Goal: Task Accomplishment & Management: Manage account settings

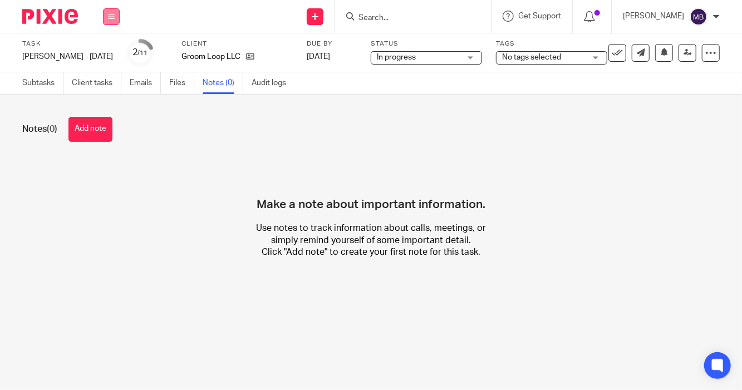
click at [109, 18] on icon at bounding box center [111, 16] width 7 height 7
click at [100, 50] on link "Work" at bounding box center [105, 52] width 19 height 8
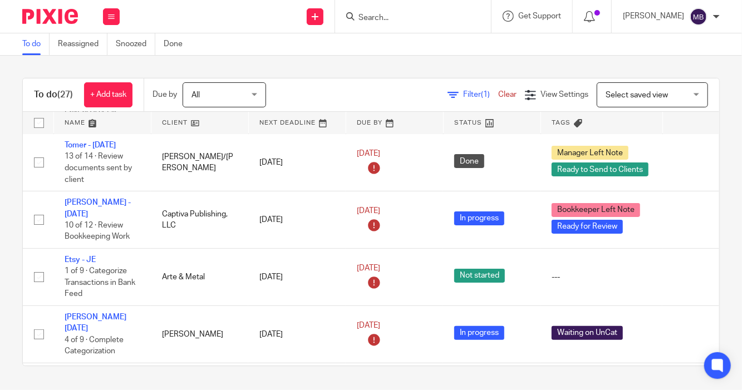
scroll to position [87, 0]
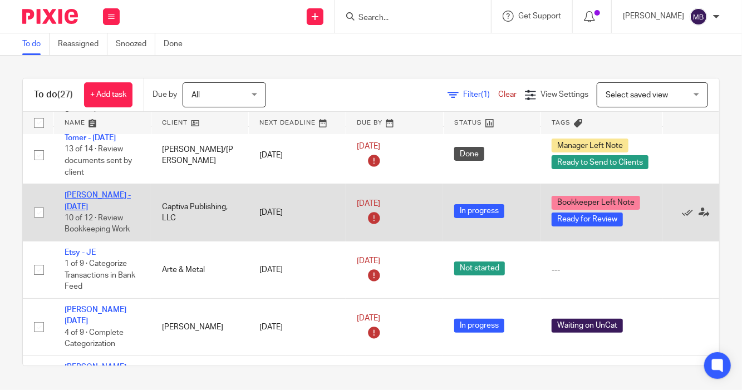
click at [82, 196] on link "Bonnie Paulsen - June 2025" at bounding box center [98, 201] width 66 height 19
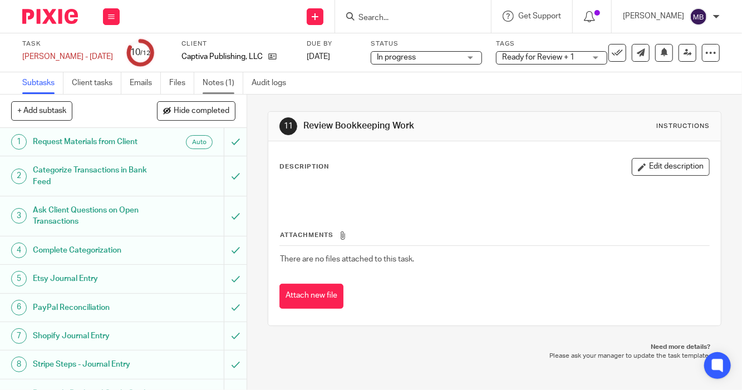
click at [214, 80] on link "Notes (1)" at bounding box center [223, 83] width 41 height 22
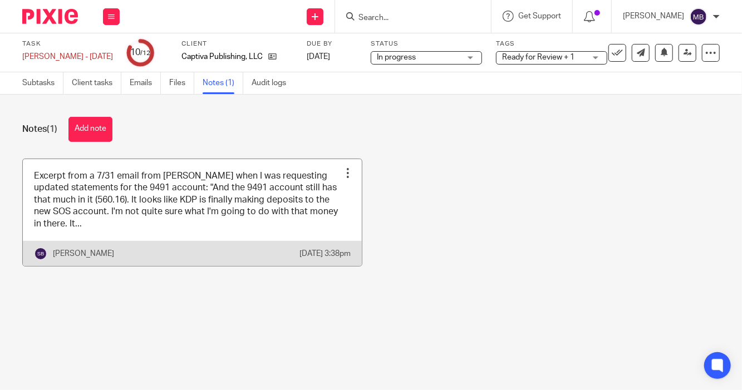
click at [211, 232] on link at bounding box center [192, 212] width 339 height 107
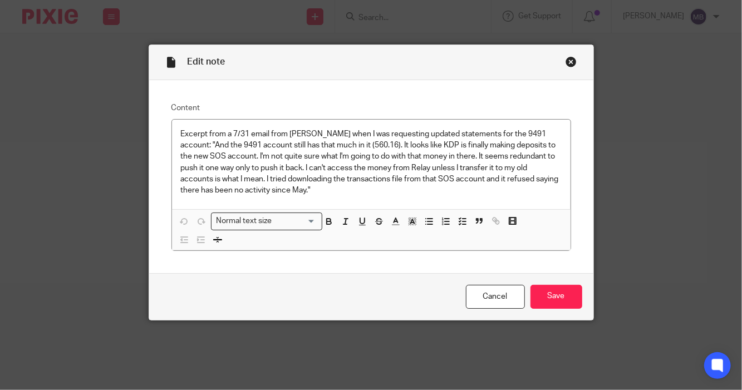
click at [567, 62] on div "Close this dialog window" at bounding box center [571, 61] width 11 height 11
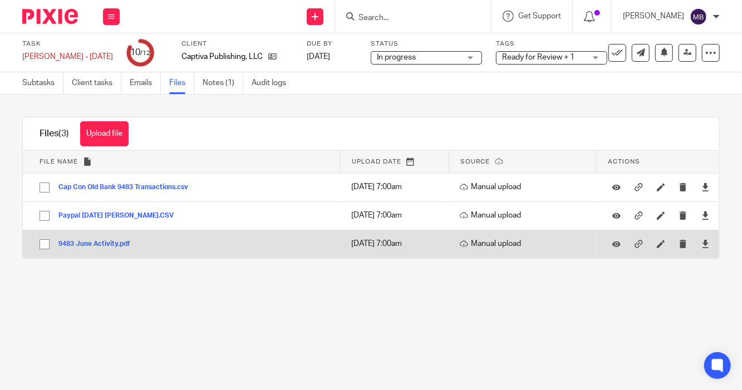
click at [116, 242] on button "9483 June Activity.pdf" at bounding box center [98, 245] width 80 height 8
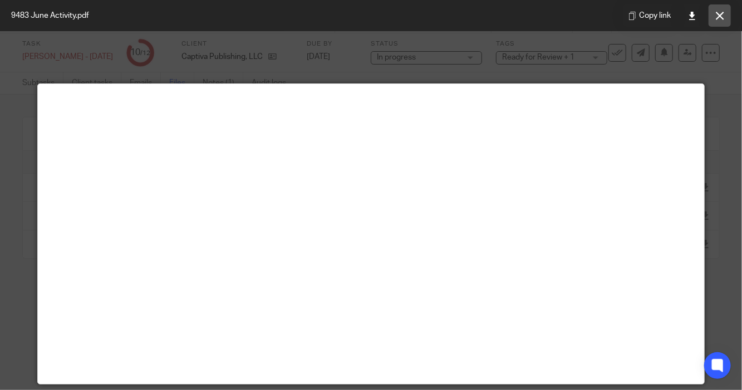
click at [721, 18] on icon at bounding box center [720, 16] width 8 height 8
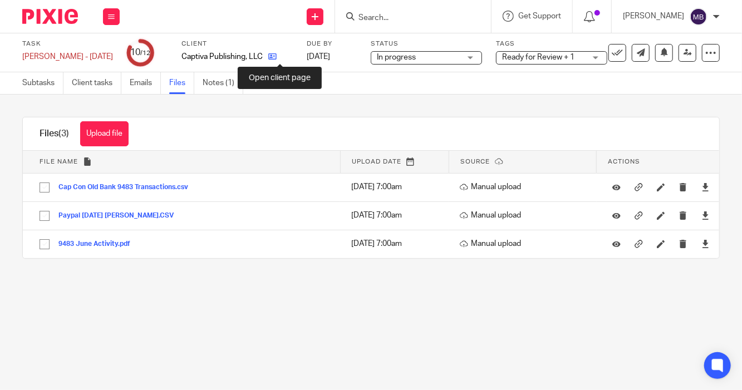
click at [277, 57] on icon at bounding box center [272, 56] width 8 height 8
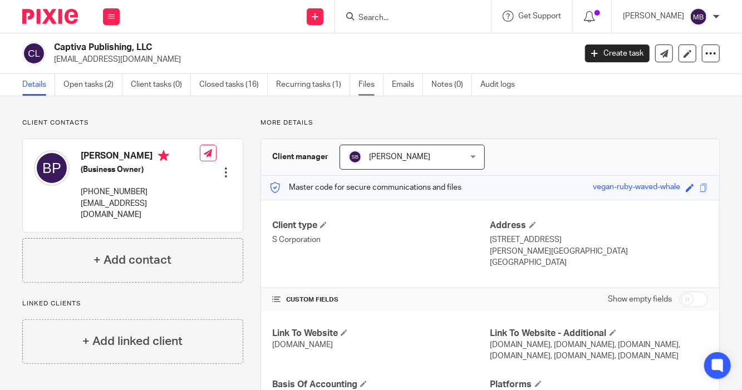
click at [364, 87] on link "Files" at bounding box center [371, 85] width 25 height 22
click at [365, 84] on link "Files" at bounding box center [371, 85] width 25 height 22
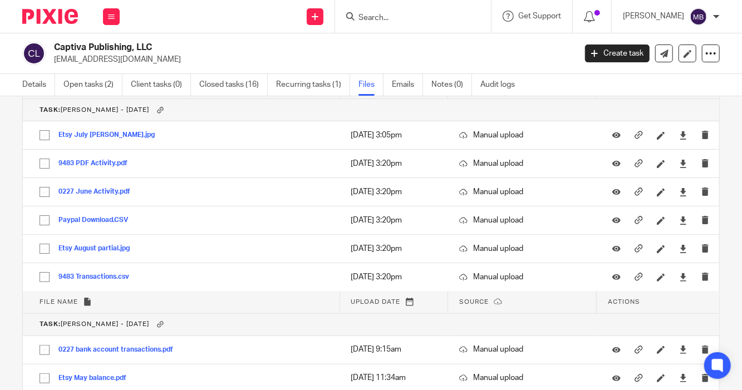
scroll to position [2647, 0]
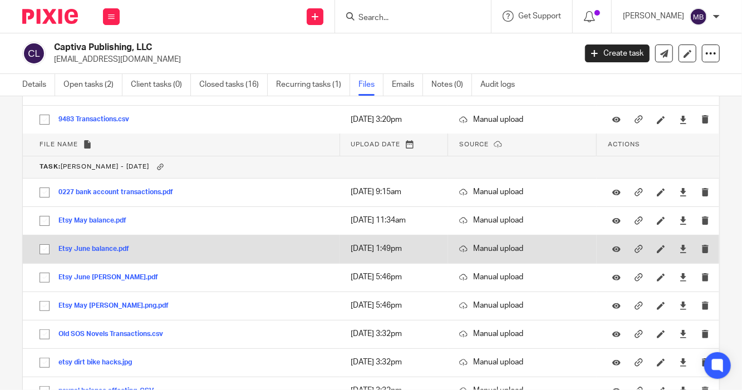
click at [102, 246] on button "Etsy June balance.pdf" at bounding box center [97, 250] width 79 height 8
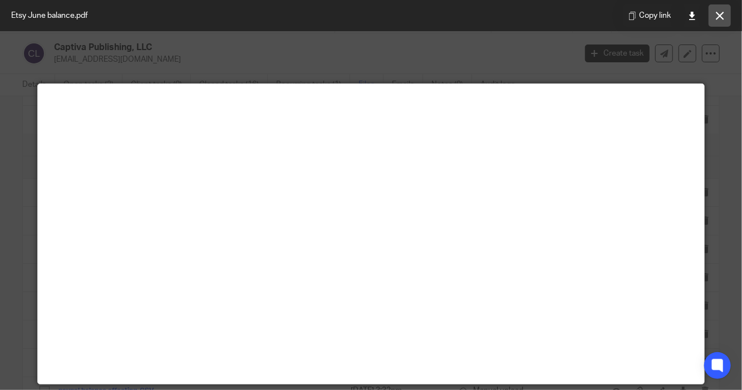
click at [723, 20] on button at bounding box center [720, 15] width 22 height 22
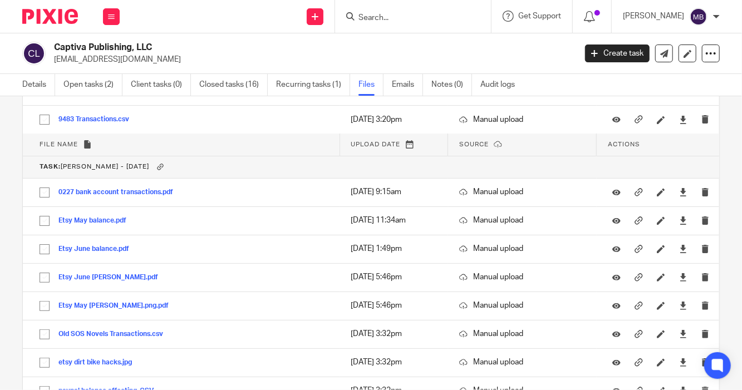
scroll to position [2489, 0]
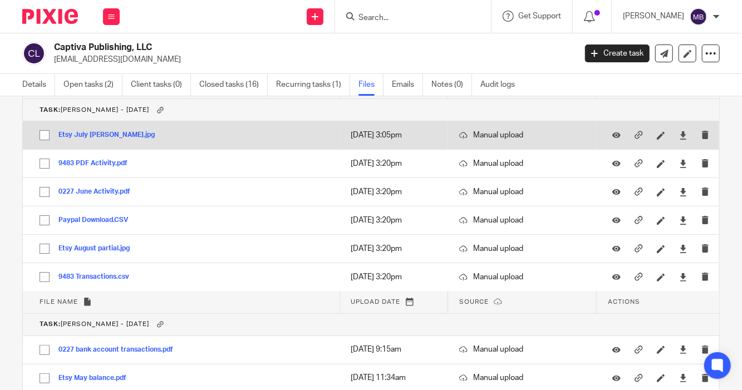
click at [105, 132] on button "Etsy July Bonnie.jpg" at bounding box center [110, 135] width 105 height 8
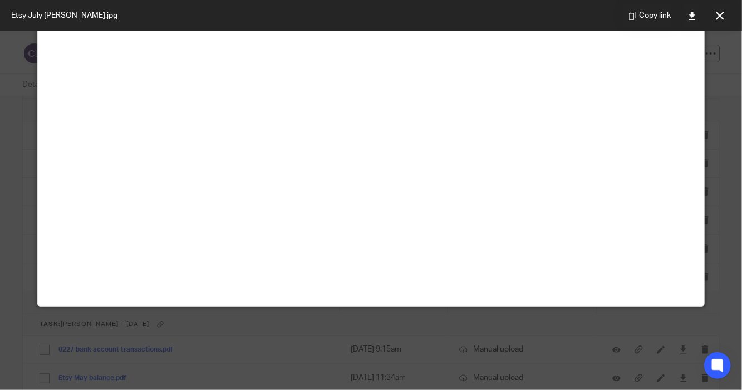
scroll to position [0, 0]
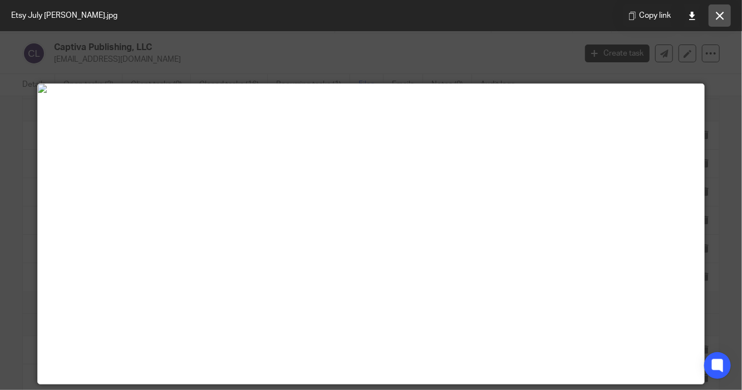
click at [728, 23] on button at bounding box center [720, 15] width 22 height 22
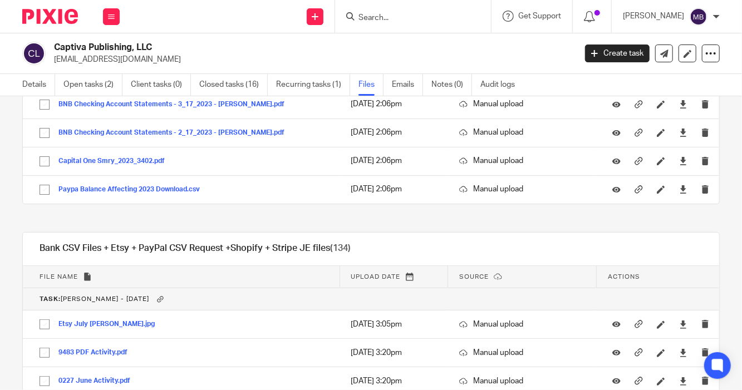
scroll to position [4257, 0]
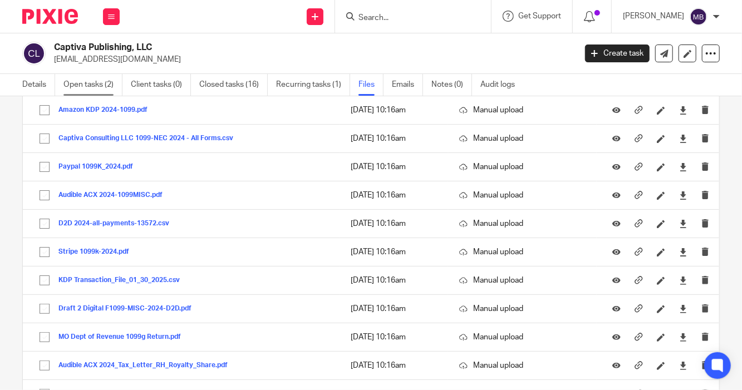
click at [93, 87] on link "Open tasks (2)" at bounding box center [92, 85] width 59 height 22
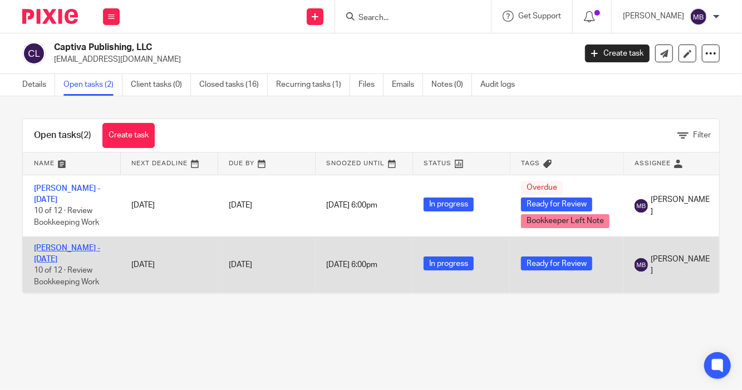
click at [94, 248] on link "[PERSON_NAME] - [DATE]" at bounding box center [67, 253] width 66 height 19
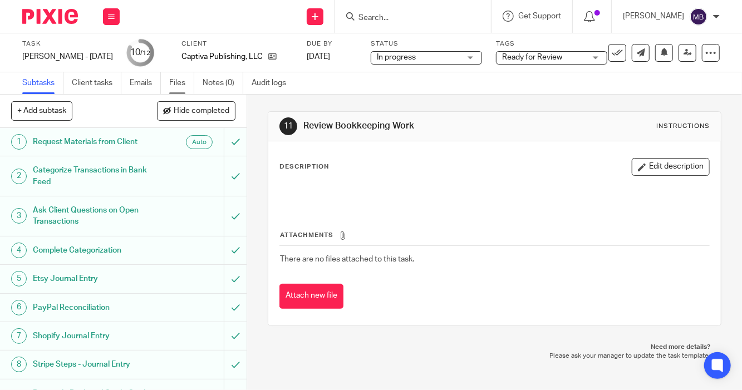
click at [187, 81] on link "Files" at bounding box center [181, 83] width 25 height 22
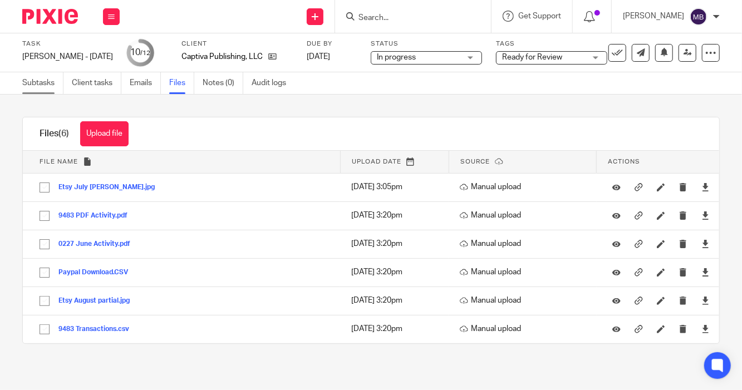
click at [42, 82] on link "Subtasks" at bounding box center [42, 83] width 41 height 22
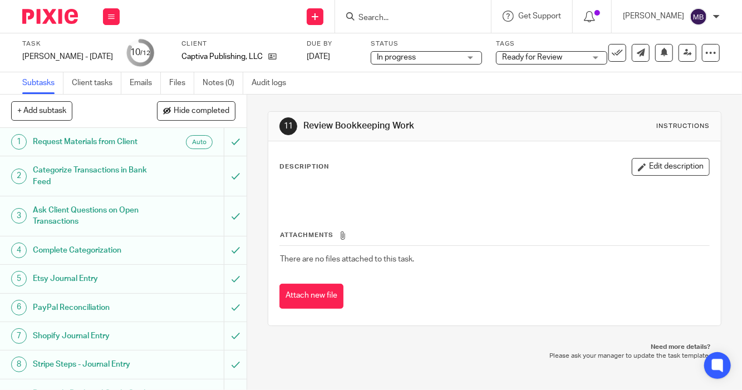
scroll to position [125, 0]
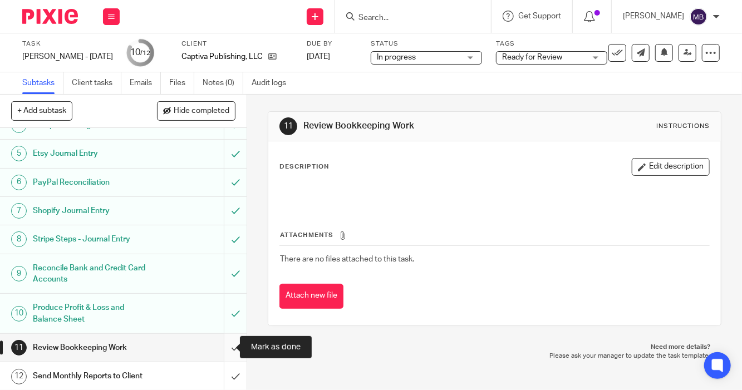
click at [221, 346] on input "submit" at bounding box center [123, 348] width 247 height 28
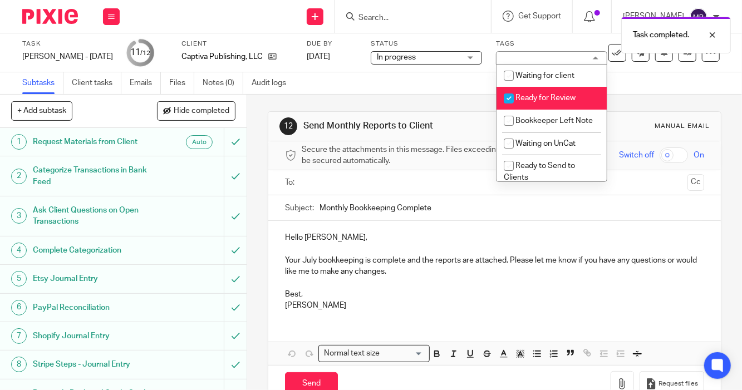
click at [554, 97] on span "Ready for Review" at bounding box center [546, 98] width 60 height 8
checkbox input "false"
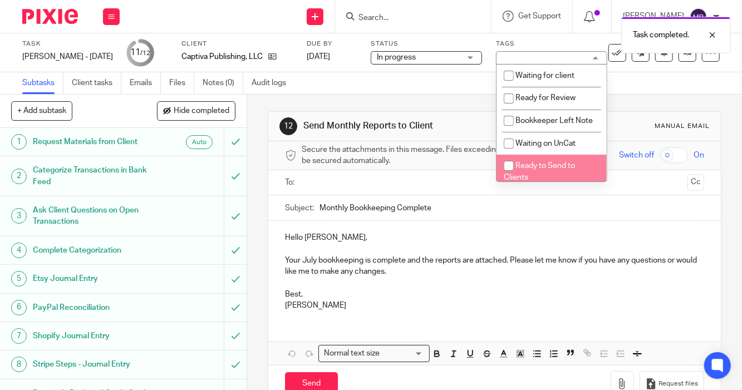
click at [539, 179] on span "Ready to Send to Clients" at bounding box center [539, 171] width 71 height 19
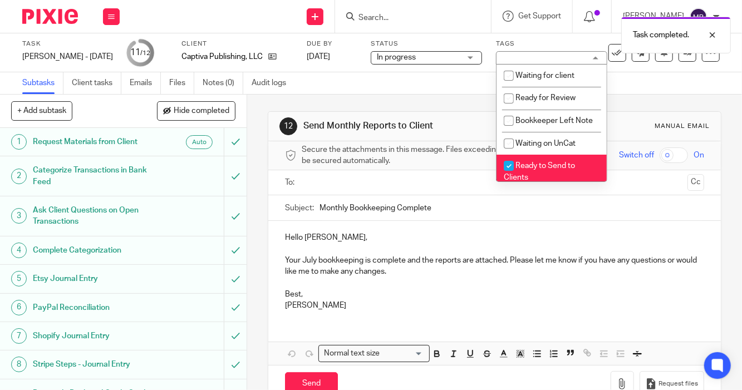
checkbox input "true"
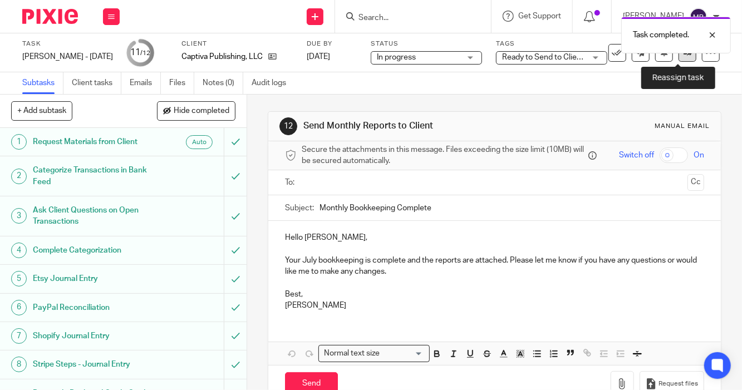
click at [684, 56] on icon at bounding box center [688, 52] width 8 height 8
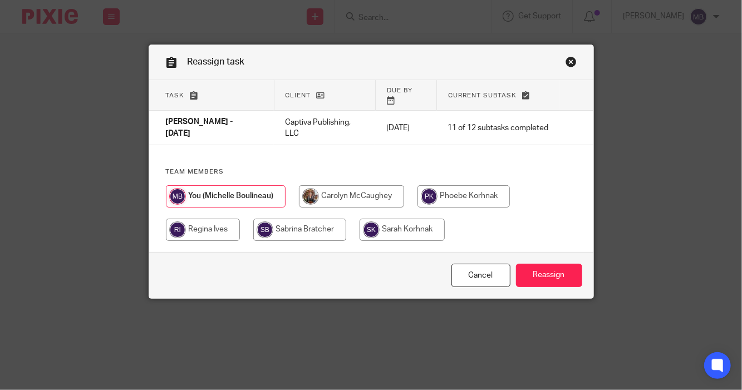
click at [319, 219] on input "radio" at bounding box center [299, 230] width 93 height 22
radio input "true"
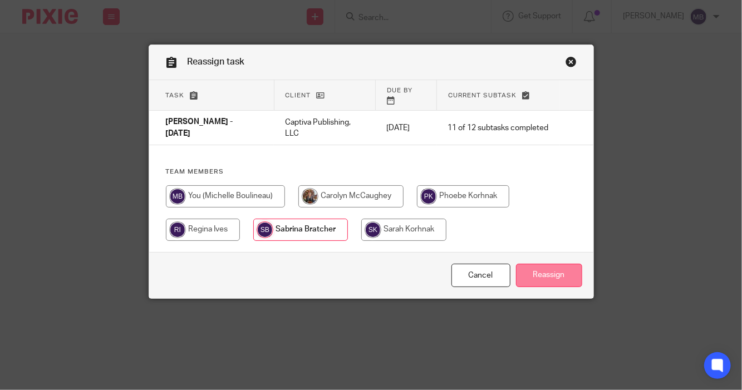
click at [552, 275] on input "Reassign" at bounding box center [549, 276] width 66 height 24
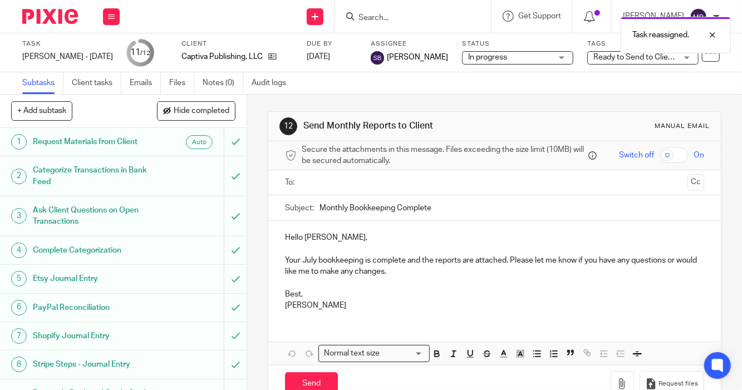
click at [361, 19] on input "Search" at bounding box center [408, 18] width 100 height 10
type input "b"
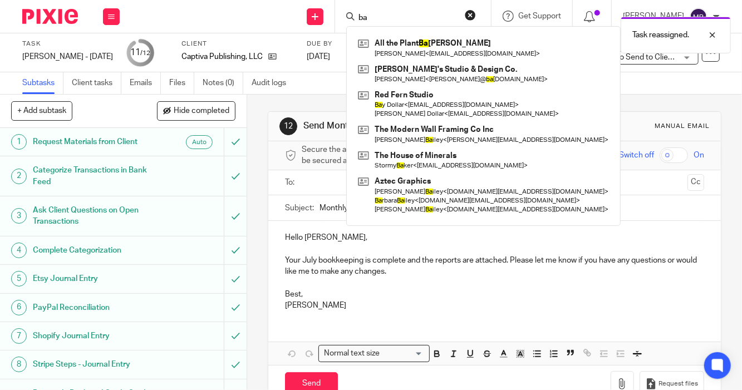
type input "b"
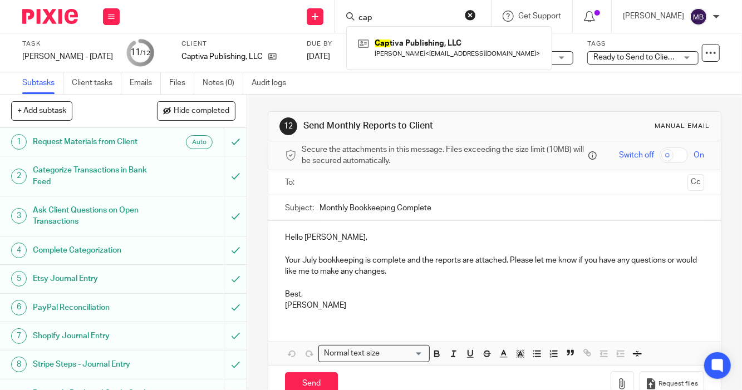
type input "cap"
click at [387, 70] on div "Task [PERSON_NAME] - [DATE] Save [PERSON_NAME] - [DATE] 11 /12 Client Captiva P…" at bounding box center [371, 52] width 742 height 39
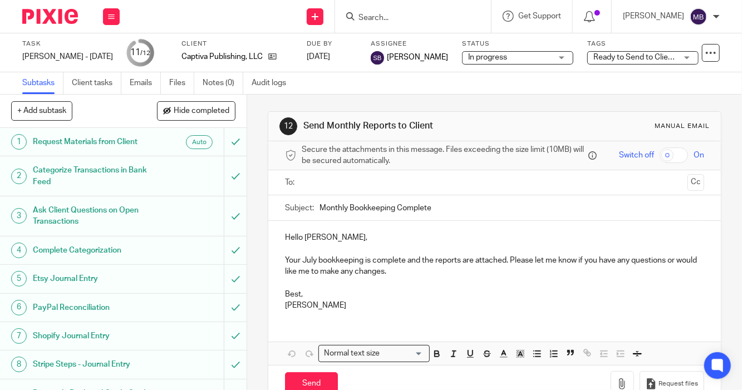
click at [378, 18] on input "Search" at bounding box center [408, 18] width 100 height 10
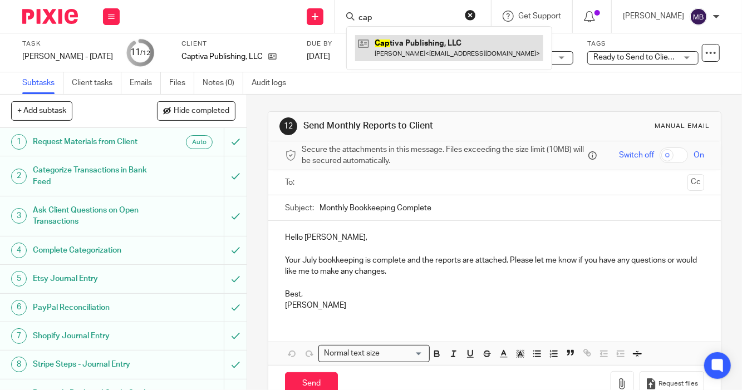
type input "cap"
click at [379, 50] on link at bounding box center [449, 48] width 188 height 26
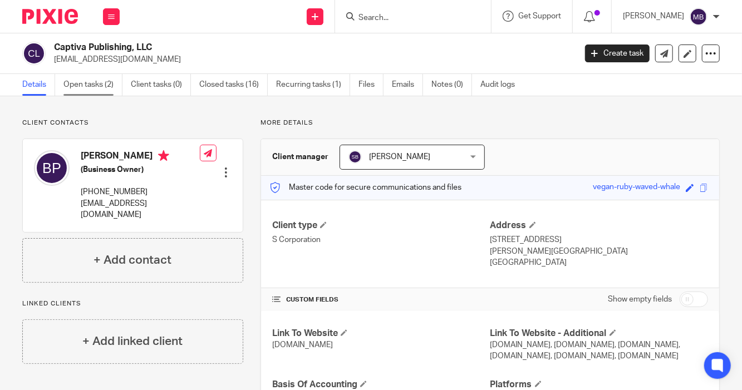
click at [77, 86] on link "Open tasks (2)" at bounding box center [92, 85] width 59 height 22
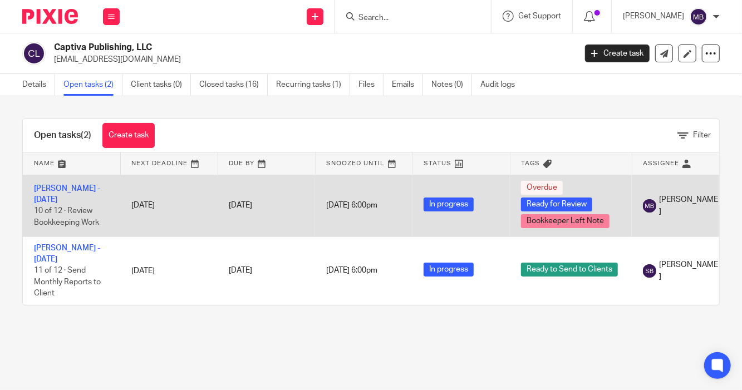
click at [67, 194] on td "Bonnie Paulsen - June 2025 10 of 12 · Review Bookkeeping Work" at bounding box center [71, 206] width 97 height 62
click at [57, 194] on td "Bonnie Paulsen - June 2025 10 of 12 · Review Bookkeeping Work" at bounding box center [71, 206] width 97 height 62
click at [51, 190] on link "[PERSON_NAME] - [DATE]" at bounding box center [67, 194] width 66 height 19
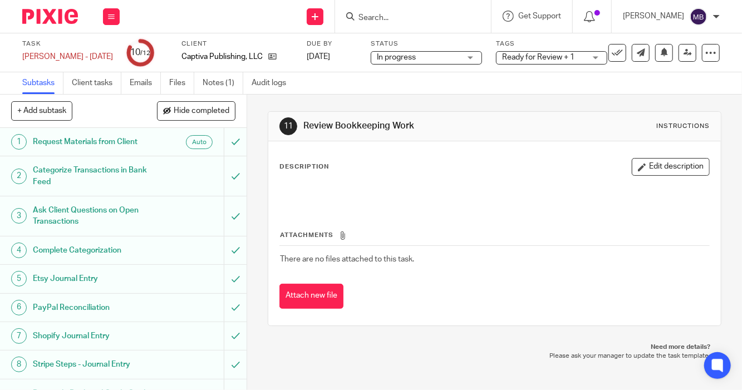
scroll to position [125, 0]
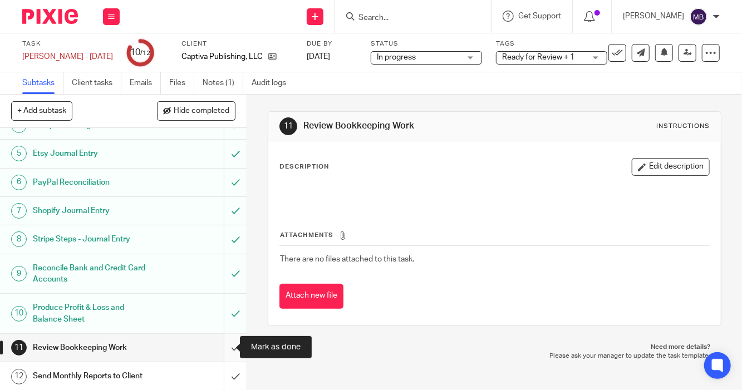
click at [222, 348] on input "submit" at bounding box center [123, 348] width 247 height 28
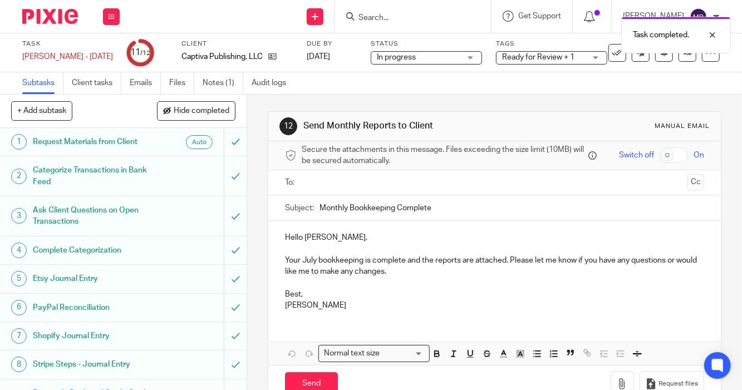
click at [546, 57] on span "Ready for Review + 1" at bounding box center [538, 57] width 72 height 8
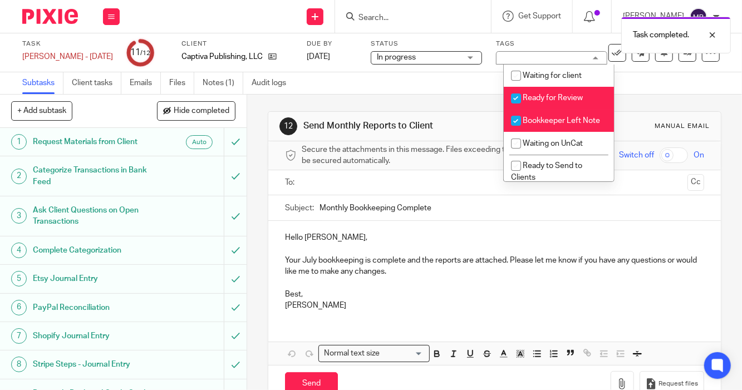
click at [526, 99] on input "checkbox" at bounding box center [516, 98] width 21 height 21
checkbox input "false"
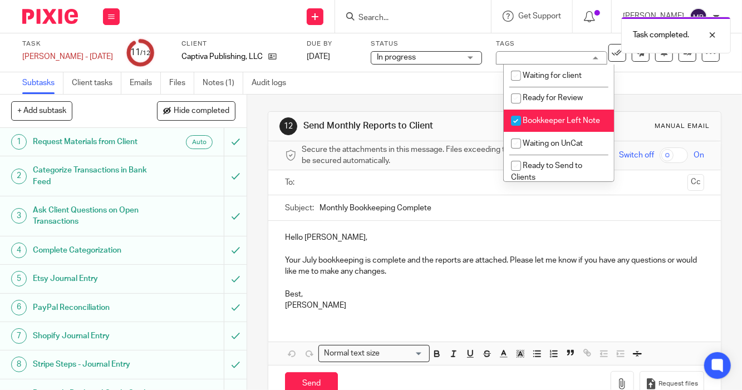
click at [521, 121] on input "checkbox" at bounding box center [516, 120] width 21 height 21
checkbox input "false"
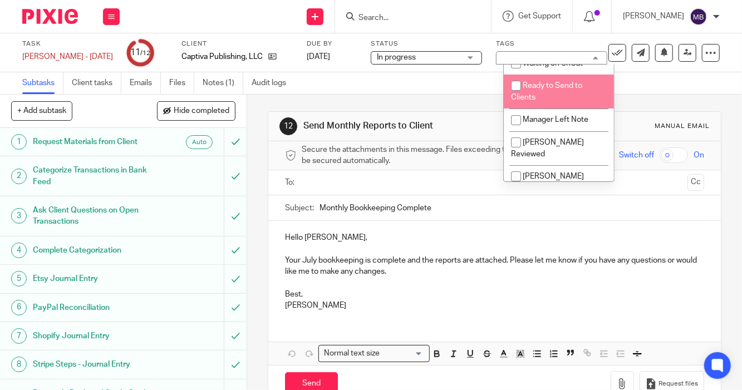
scroll to position [71, 0]
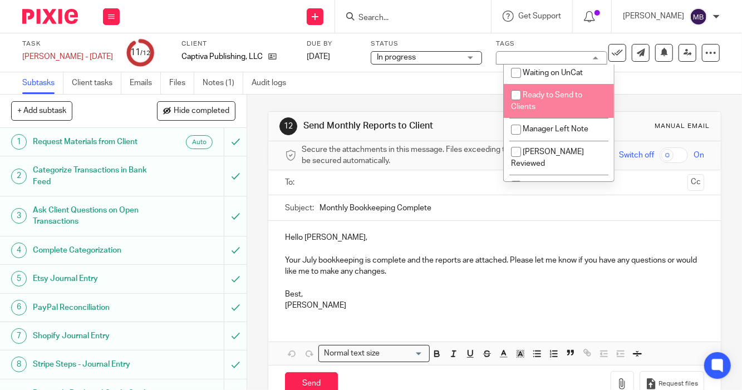
click at [565, 107] on span "Ready to Send to Clients" at bounding box center [546, 100] width 71 height 19
checkbox input "true"
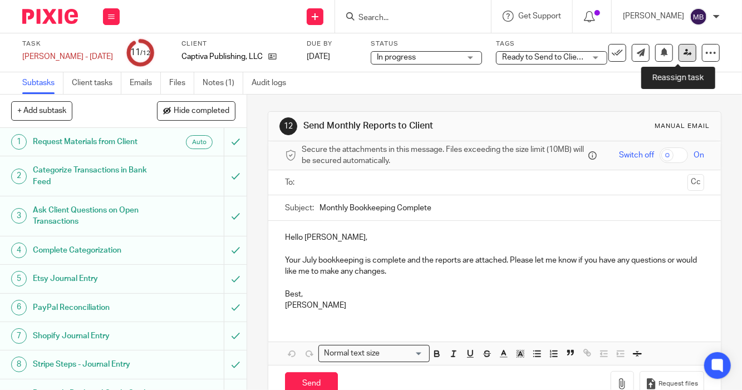
click at [679, 57] on link at bounding box center [688, 53] width 18 height 18
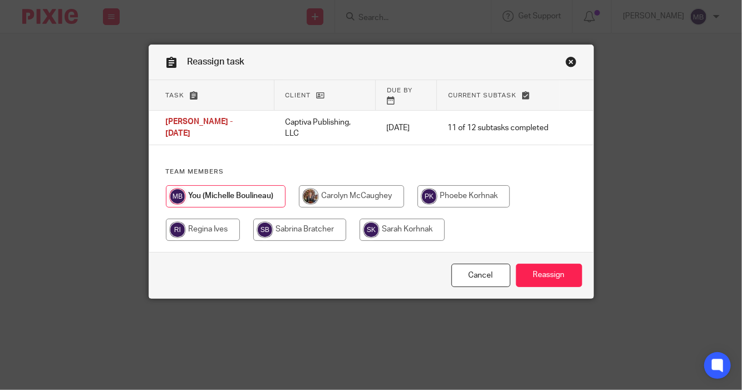
click at [300, 221] on input "radio" at bounding box center [299, 230] width 93 height 22
radio input "true"
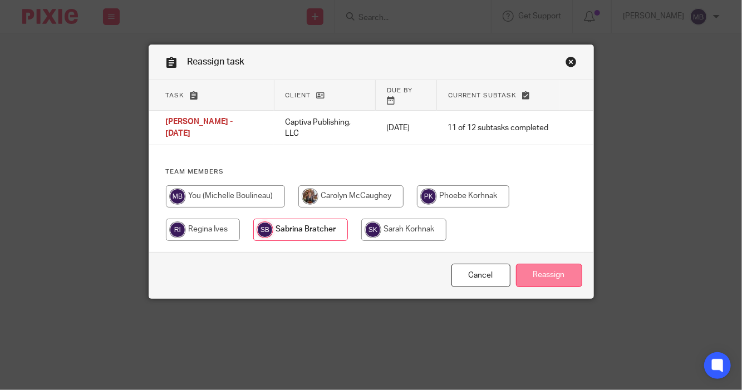
click at [552, 273] on input "Reassign" at bounding box center [549, 276] width 66 height 24
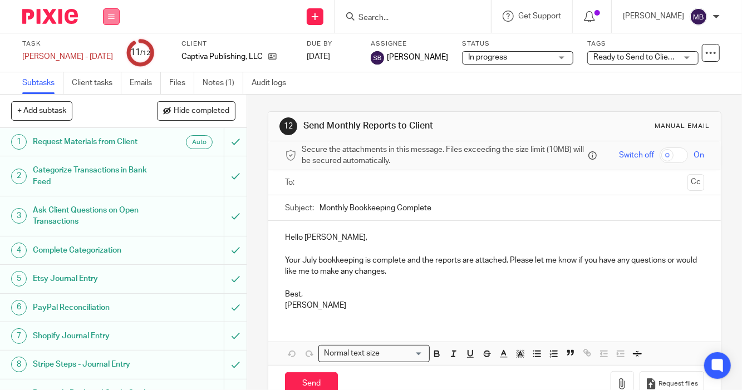
click at [112, 17] on icon at bounding box center [111, 16] width 7 height 7
click at [105, 52] on link "Work" at bounding box center [105, 52] width 19 height 8
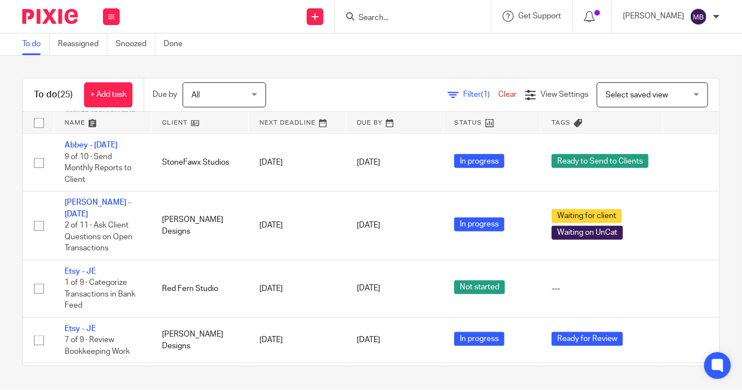
scroll to position [654, 0]
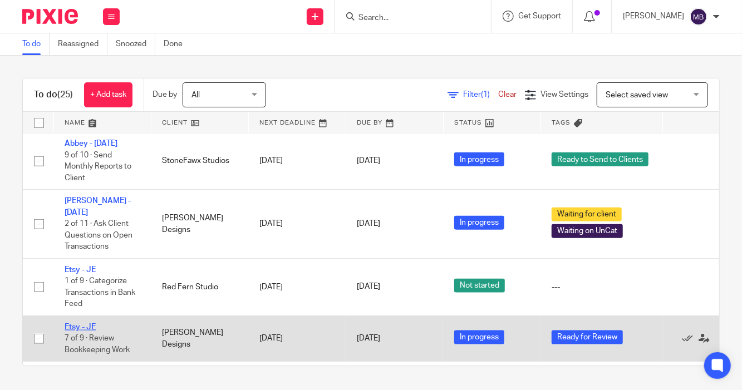
click at [82, 324] on link "Etsy - JE" at bounding box center [80, 328] width 31 height 8
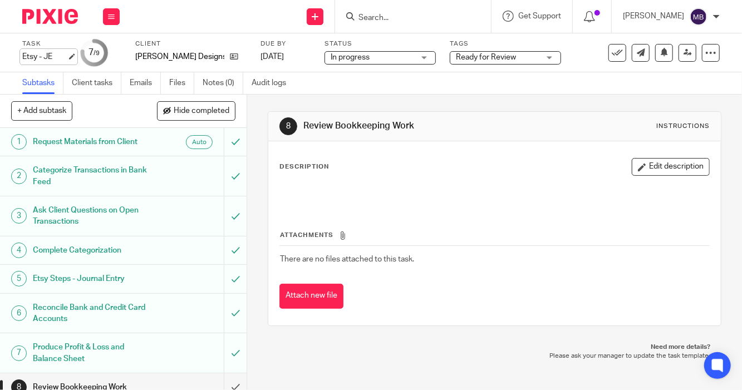
click at [44, 53] on div "Etsy - JE Save Etsy - JE" at bounding box center [44, 56] width 45 height 11
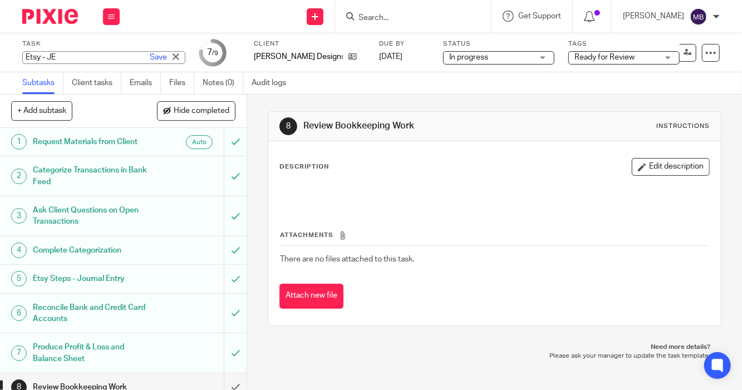
click at [44, 53] on input "Etsy - JE" at bounding box center [103, 57] width 163 height 13
type input "[PERSON_NAME] - [DATE]"
click at [150, 59] on link "Save" at bounding box center [158, 57] width 17 height 11
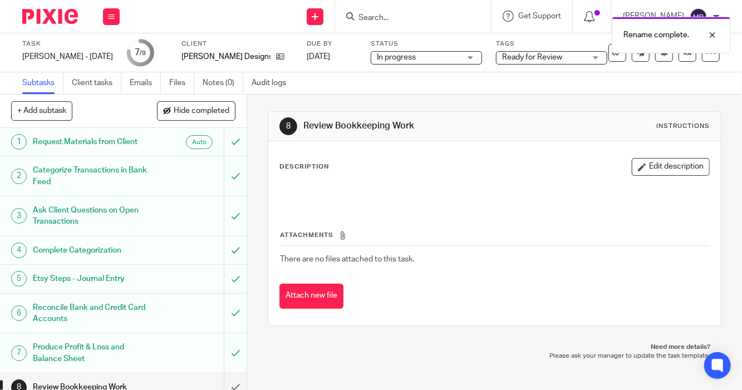
scroll to position [40, 0]
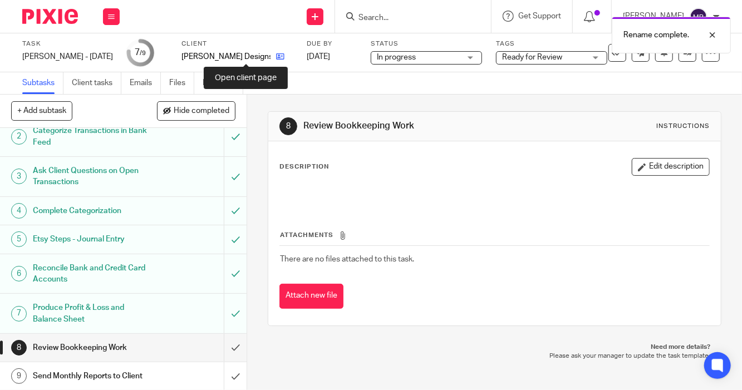
click at [276, 55] on icon at bounding box center [280, 56] width 8 height 8
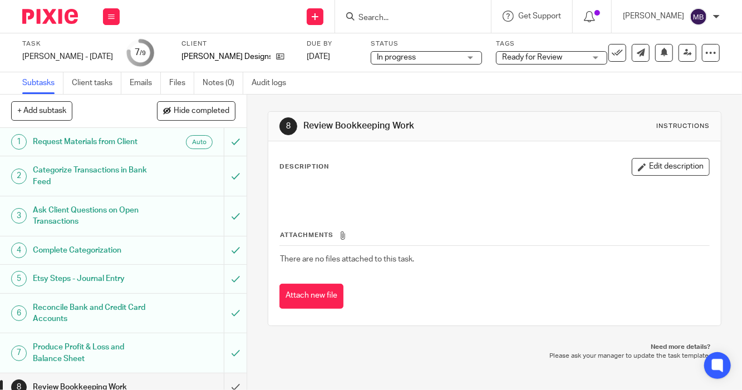
scroll to position [40, 0]
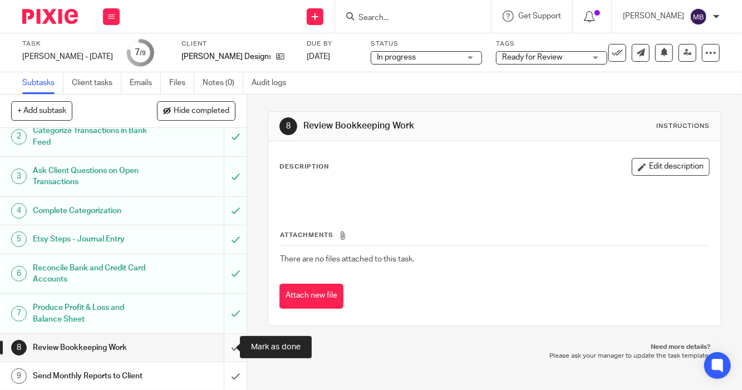
click at [225, 348] on input "submit" at bounding box center [123, 348] width 247 height 28
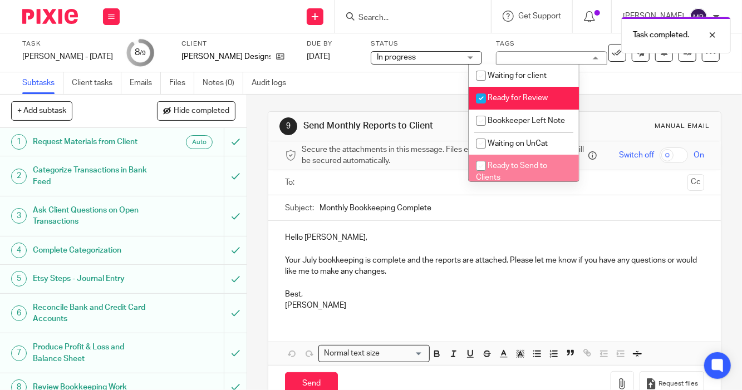
click at [531, 171] on li "Ready to Send to Clients" at bounding box center [524, 172] width 110 height 34
checkbox input "true"
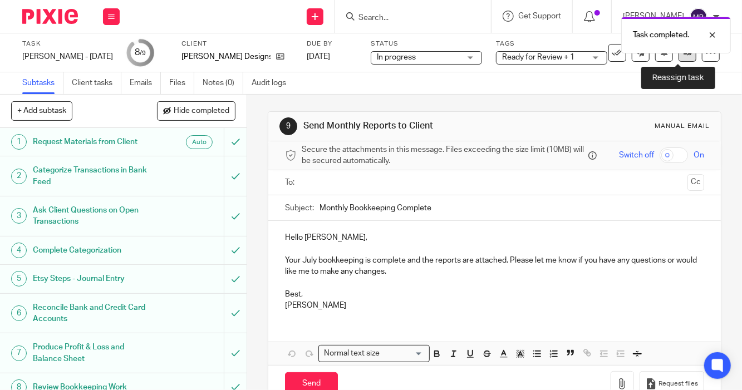
click at [679, 57] on link at bounding box center [688, 53] width 18 height 18
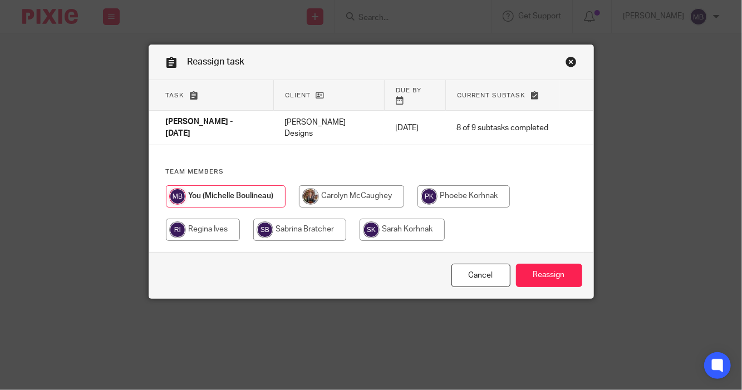
click at [197, 219] on input "radio" at bounding box center [203, 230] width 74 height 22
radio input "true"
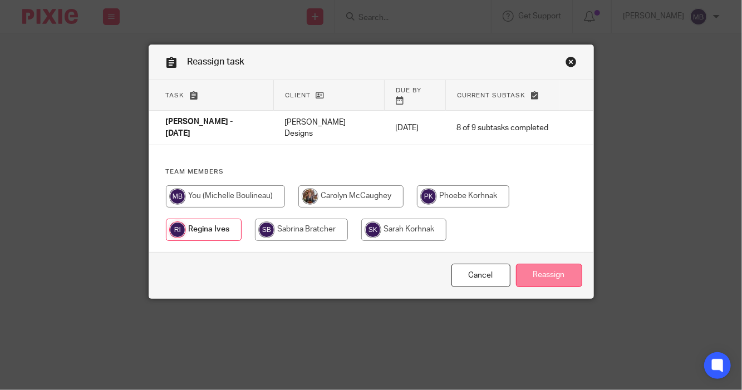
click at [532, 273] on input "Reassign" at bounding box center [549, 276] width 66 height 24
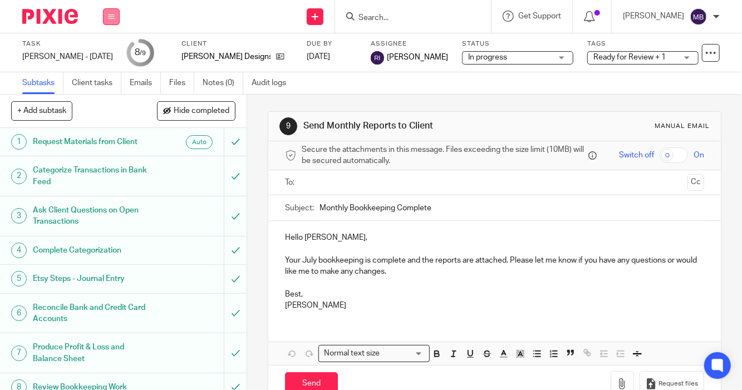
click at [105, 21] on button at bounding box center [111, 16] width 17 height 17
click at [109, 47] on li "Work" at bounding box center [111, 52] width 30 height 16
